Goal: Task Accomplishment & Management: Manage account settings

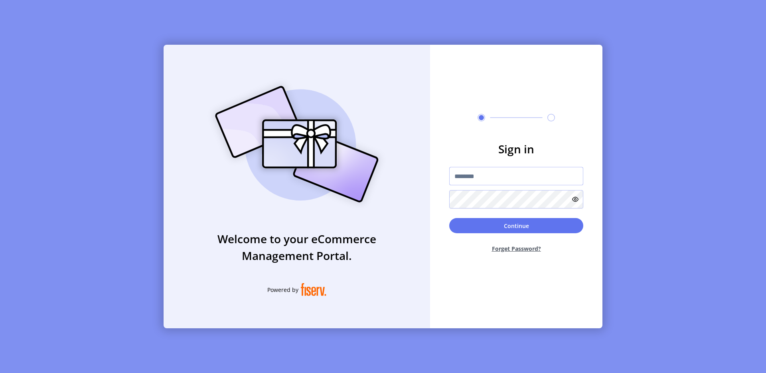
click at [464, 167] on input "text" at bounding box center [517, 176] width 134 height 18
type input "**********"
click at [543, 227] on button "Continue" at bounding box center [517, 225] width 134 height 15
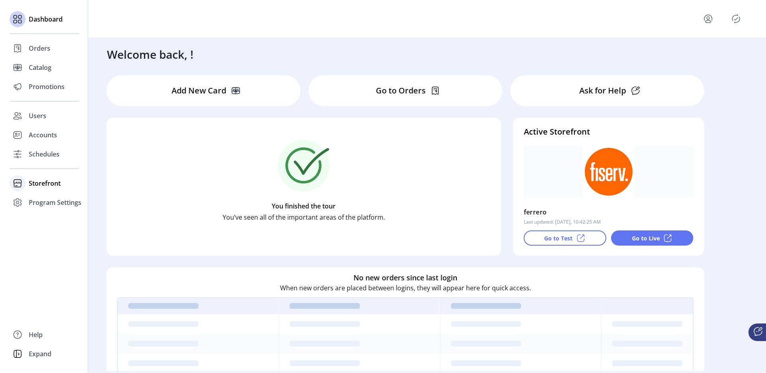
click at [39, 182] on span "Storefront" at bounding box center [45, 183] width 32 height 10
click at [46, 198] on span "Configuration" at bounding box center [50, 199] width 42 height 10
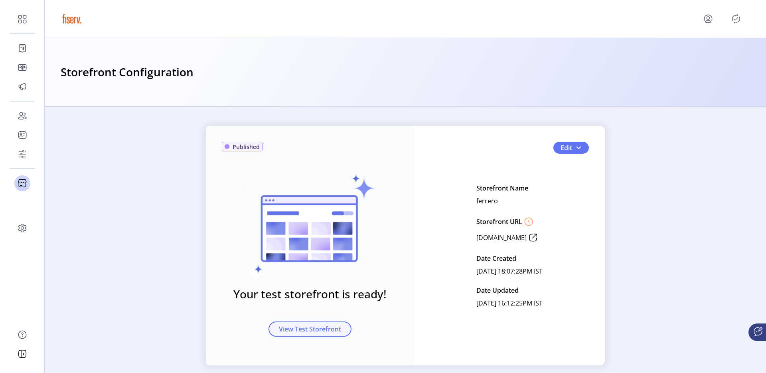
click at [292, 331] on span "View Test Storefront" at bounding box center [310, 329] width 62 height 10
click at [588, 145] on div "Published Your test storefront is ready! View Test Storefront Edit Storefront N…" at bounding box center [405, 246] width 399 height 240
click at [582, 145] on button "Edit" at bounding box center [572, 148] width 36 height 12
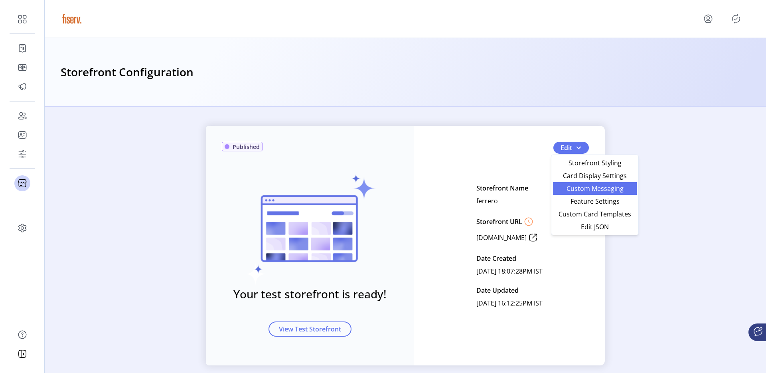
click at [573, 186] on span "Custom Messaging" at bounding box center [595, 188] width 74 height 6
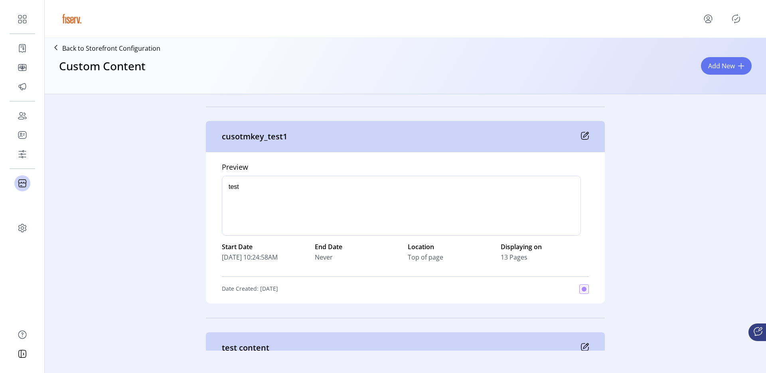
scroll to position [1483, 0]
click at [139, 44] on p "Back to Storefront Configuration" at bounding box center [111, 49] width 98 height 10
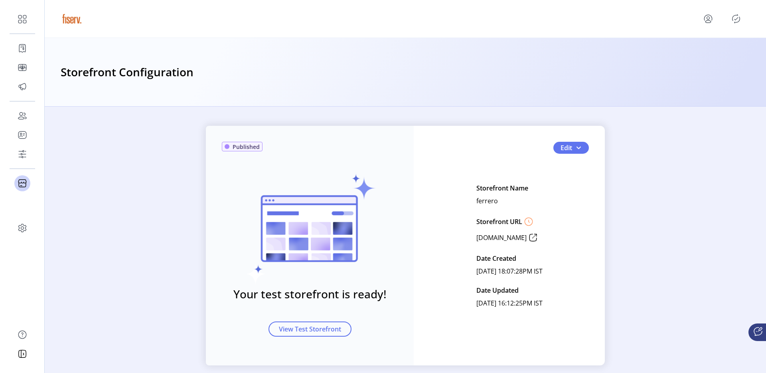
click at [540, 239] on icon at bounding box center [533, 237] width 13 height 13
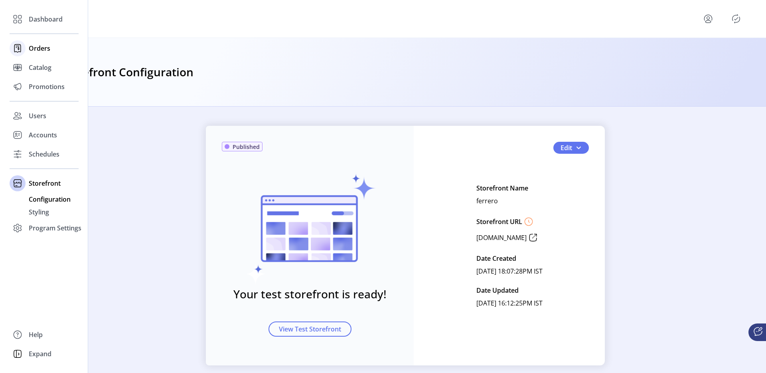
click at [41, 42] on div "Orders" at bounding box center [44, 48] width 69 height 19
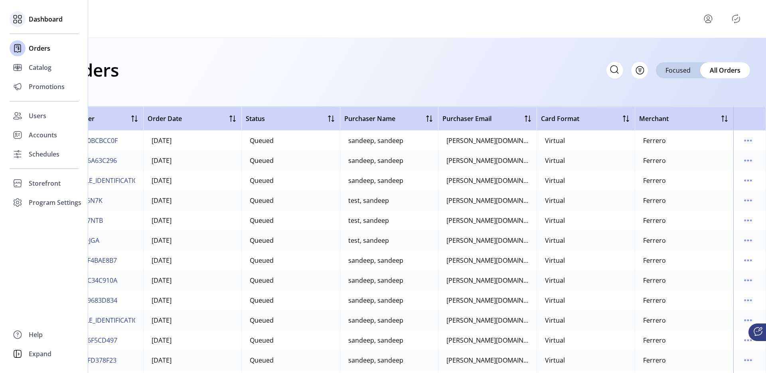
click at [60, 24] on div "Dashboard" at bounding box center [44, 19] width 69 height 19
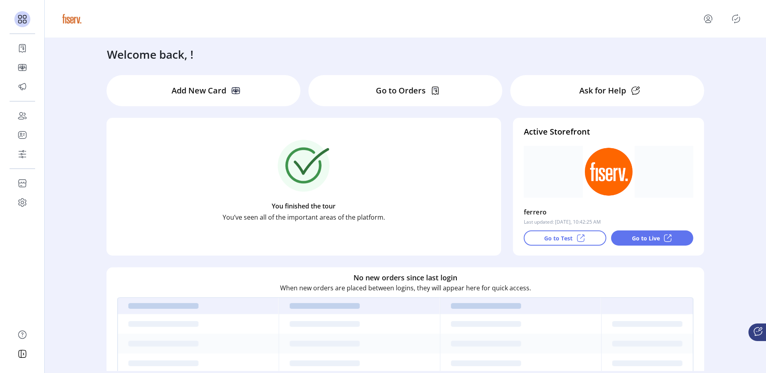
click at [640, 243] on div "Go to Live" at bounding box center [652, 237] width 83 height 15
